Goal: Task Accomplishment & Management: Manage account settings

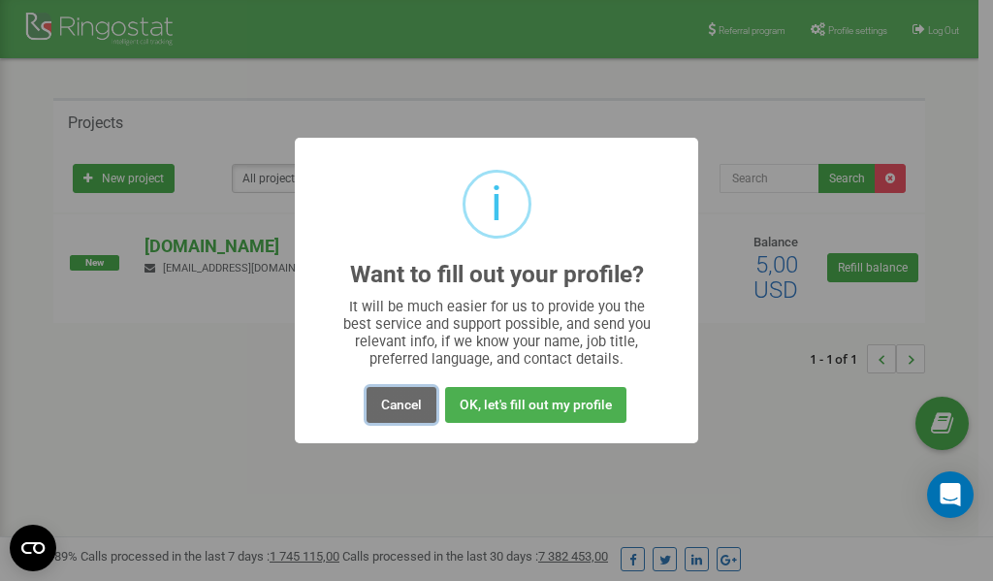
click at [400, 399] on button "Cancel" at bounding box center [401, 405] width 70 height 36
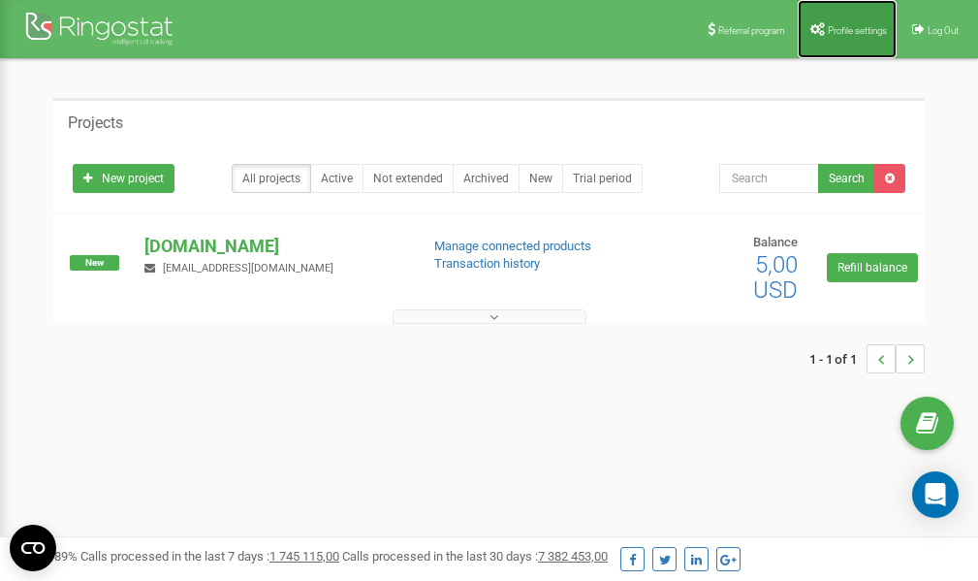
click at [828, 16] on link "Profile settings" at bounding box center [847, 29] width 99 height 58
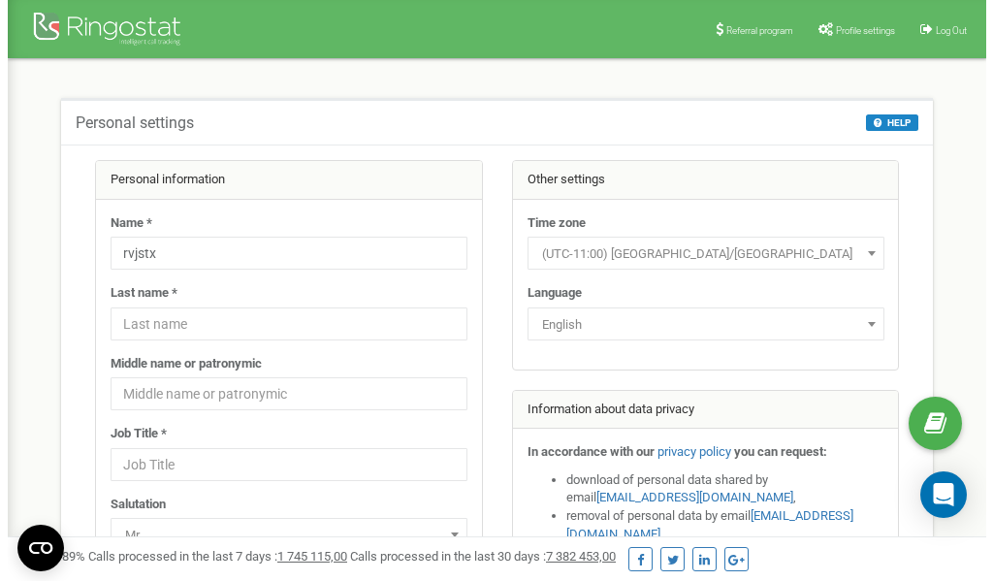
scroll to position [97, 0]
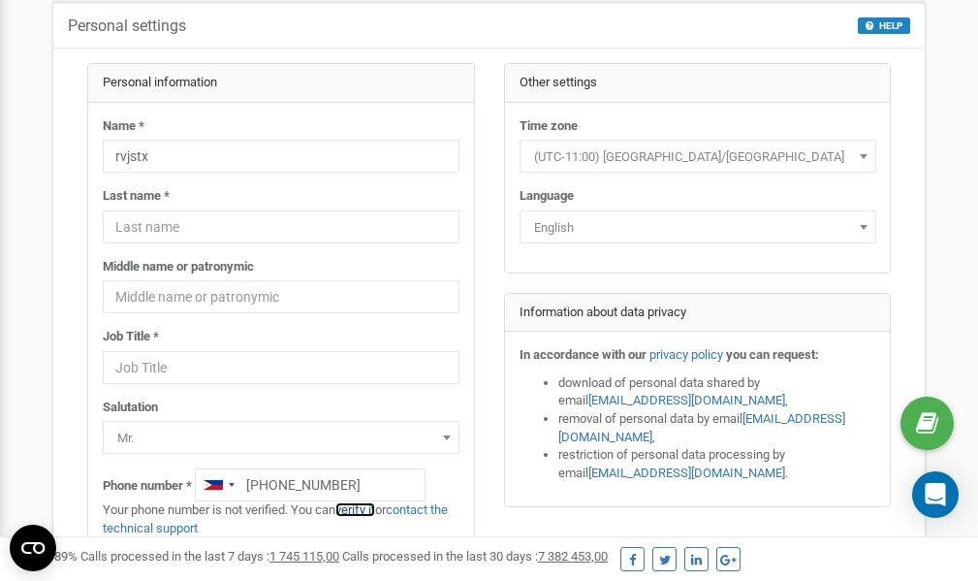
click at [366, 509] on link "verify it" at bounding box center [355, 509] width 40 height 15
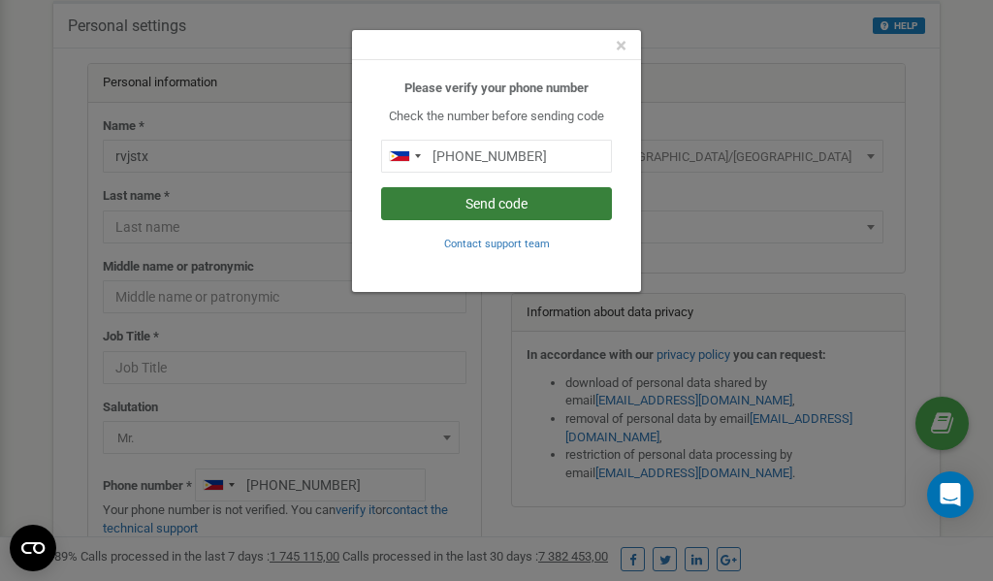
click at [511, 203] on button "Send code" at bounding box center [496, 203] width 231 height 33
